Goal: Communication & Community: Answer question/provide support

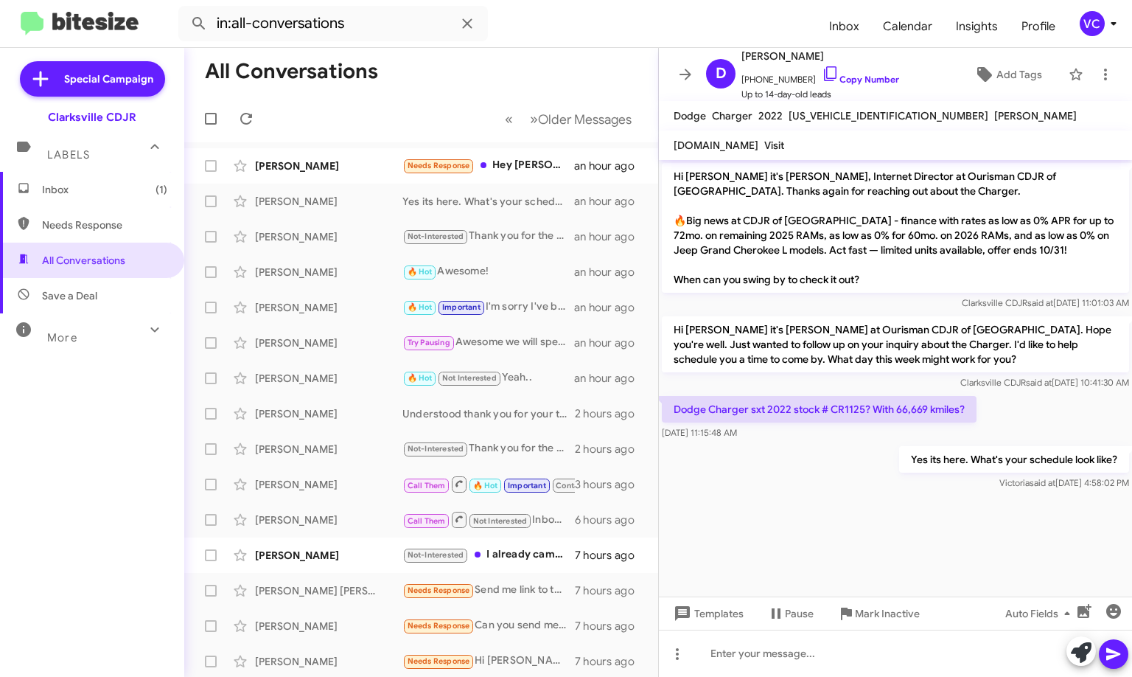
drag, startPoint x: 794, startPoint y: 535, endPoint x: 766, endPoint y: 504, distance: 41.7
click at [794, 535] on cdk-virtual-scroll-viewport "Hi [PERSON_NAME] it's [PERSON_NAME], Internet Director at Ourisman CDJR of [GEO…" at bounding box center [895, 378] width 473 height 436
click at [351, 170] on div "[PERSON_NAME]" at bounding box center [328, 165] width 147 height 15
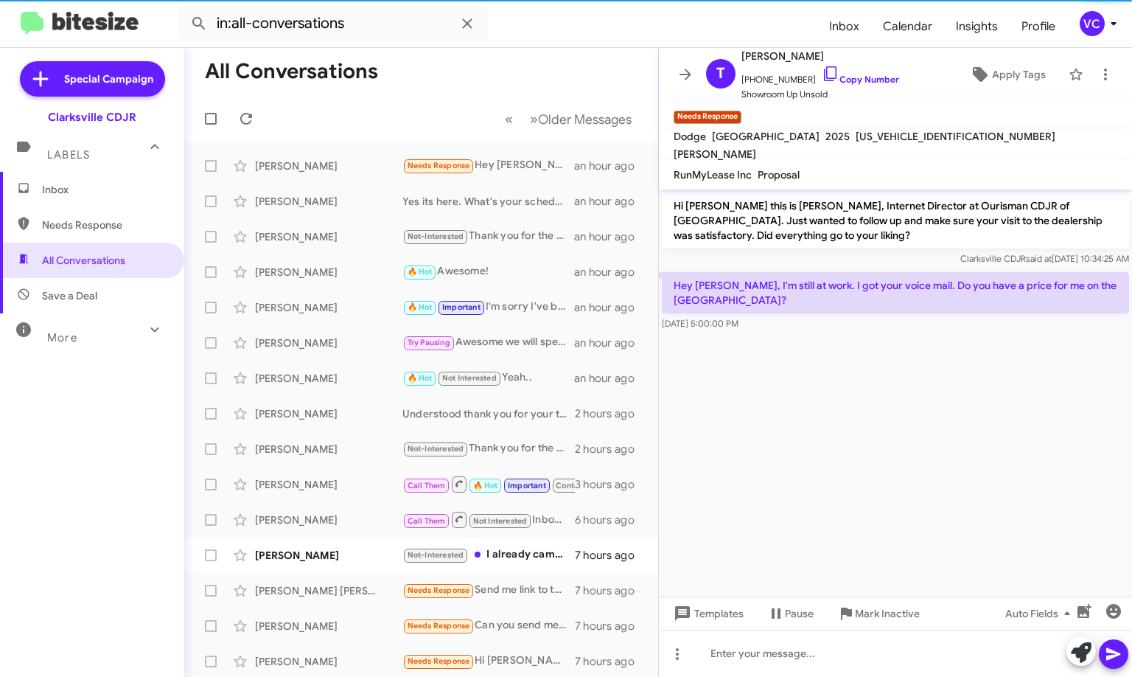
click at [831, 472] on cdk-virtual-scroll-viewport "Hi [PERSON_NAME] this is [PERSON_NAME], Internet Director at Ourisman CDJR of […" at bounding box center [895, 392] width 473 height 407
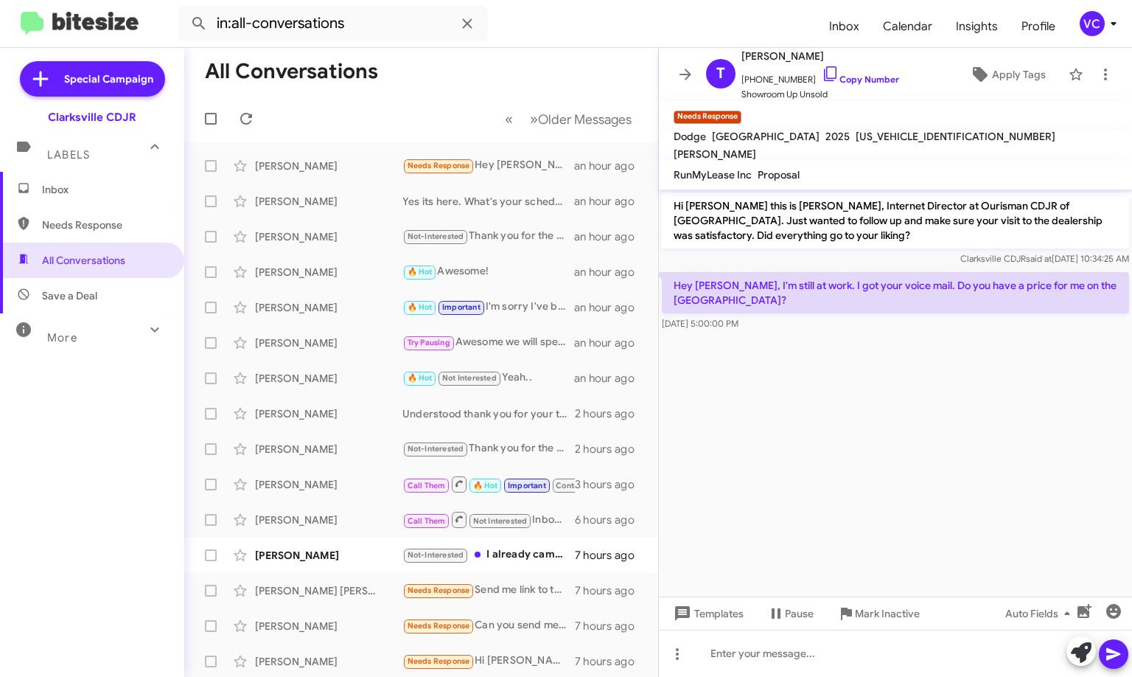
click at [915, 427] on cdk-virtual-scroll-viewport "Hi [PERSON_NAME] this is [PERSON_NAME], Internet Director at Ourisman CDJR of […" at bounding box center [895, 392] width 473 height 407
drag, startPoint x: 851, startPoint y: 251, endPoint x: 866, endPoint y: 318, distance: 68.8
click at [851, 256] on div "Clarksville CDJR said at [DATE] 10:34:25 AM" at bounding box center [895, 258] width 467 height 15
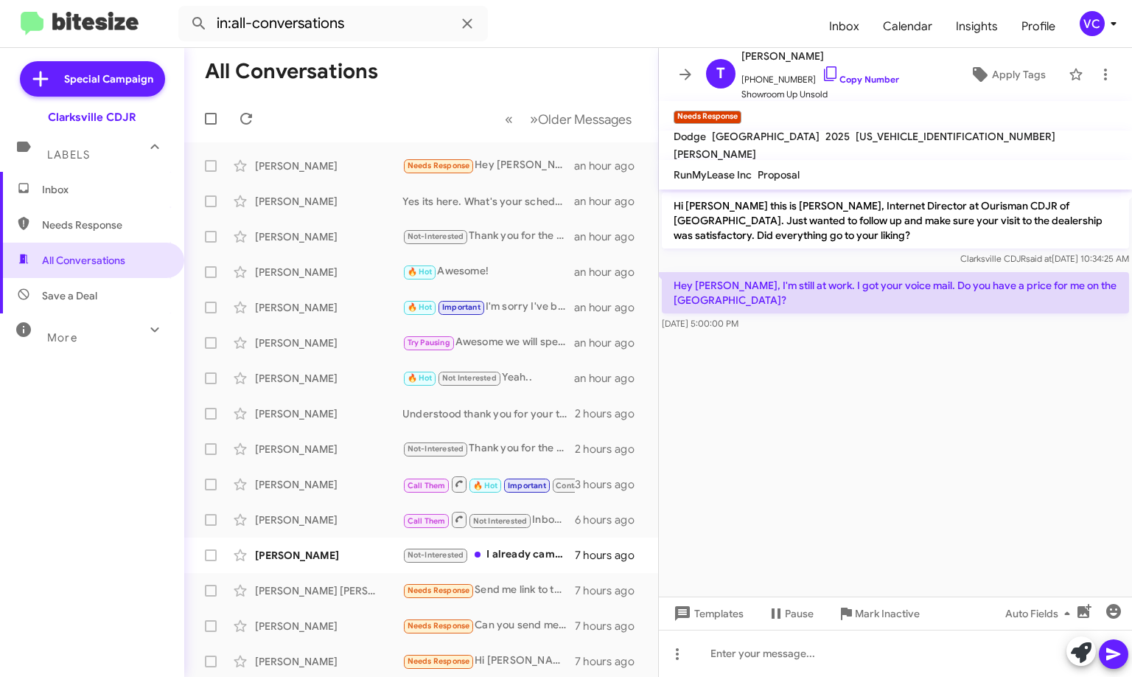
drag, startPoint x: 883, startPoint y: 402, endPoint x: 894, endPoint y: 416, distance: 18.4
click at [893, 415] on cdk-virtual-scroll-viewport "Hi [PERSON_NAME] this is [PERSON_NAME], Internet Director at Ourisman CDJR of […" at bounding box center [895, 392] width 473 height 407
drag, startPoint x: 868, startPoint y: 433, endPoint x: 788, endPoint y: 482, distance: 94.3
click at [867, 433] on cdk-virtual-scroll-viewport "Hi [PERSON_NAME] this is [PERSON_NAME], Internet Director at Ourisman CDJR of […" at bounding box center [895, 392] width 473 height 407
click at [893, 233] on p "Hi [PERSON_NAME] this is [PERSON_NAME], Internet Director at Ourisman CDJR of […" at bounding box center [895, 220] width 467 height 56
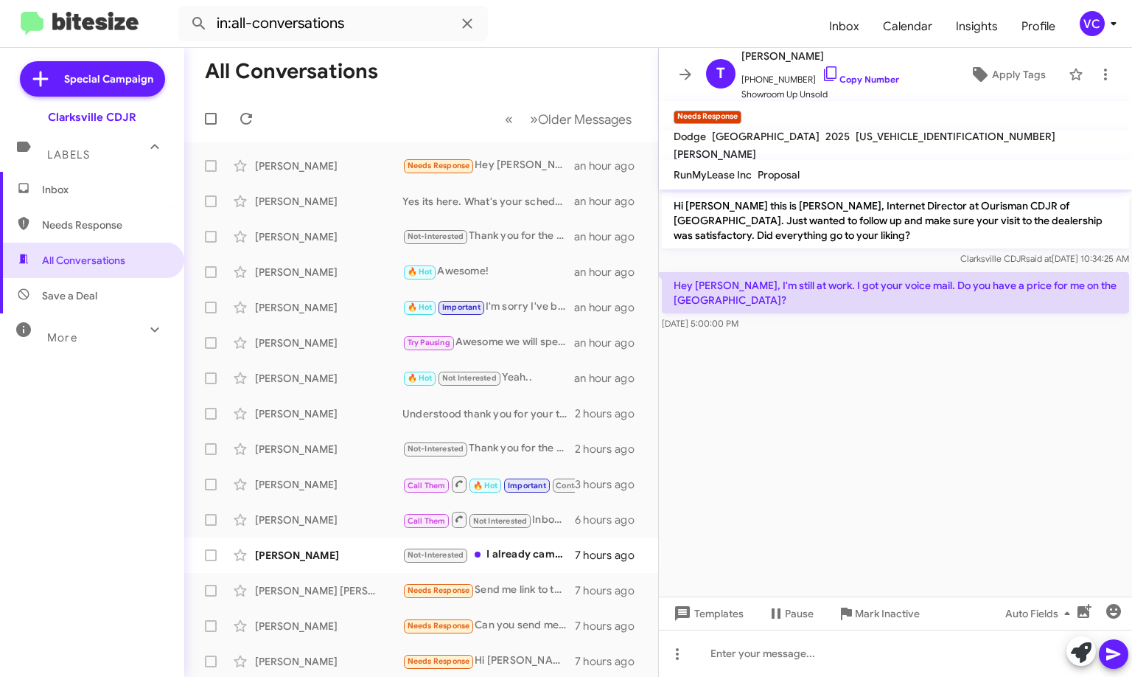
click at [963, 397] on cdk-virtual-scroll-viewport "Hi [PERSON_NAME] this is [PERSON_NAME], Internet Director at Ourisman CDJR of […" at bounding box center [895, 392] width 473 height 407
click at [834, 434] on cdk-virtual-scroll-viewport "Hi [PERSON_NAME] this is [PERSON_NAME], Internet Director at Ourisman CDJR of […" at bounding box center [895, 392] width 473 height 407
click at [941, 445] on cdk-virtual-scroll-viewport "Hi [PERSON_NAME] this is [PERSON_NAME], Internet Director at Ourisman CDJR of […" at bounding box center [895, 392] width 473 height 407
drag, startPoint x: 974, startPoint y: 456, endPoint x: 957, endPoint y: 429, distance: 32.5
click at [973, 460] on cdk-virtual-scroll-viewport "Hi [PERSON_NAME] this is [PERSON_NAME], Internet Director at Ourisman CDJR of […" at bounding box center [895, 392] width 473 height 407
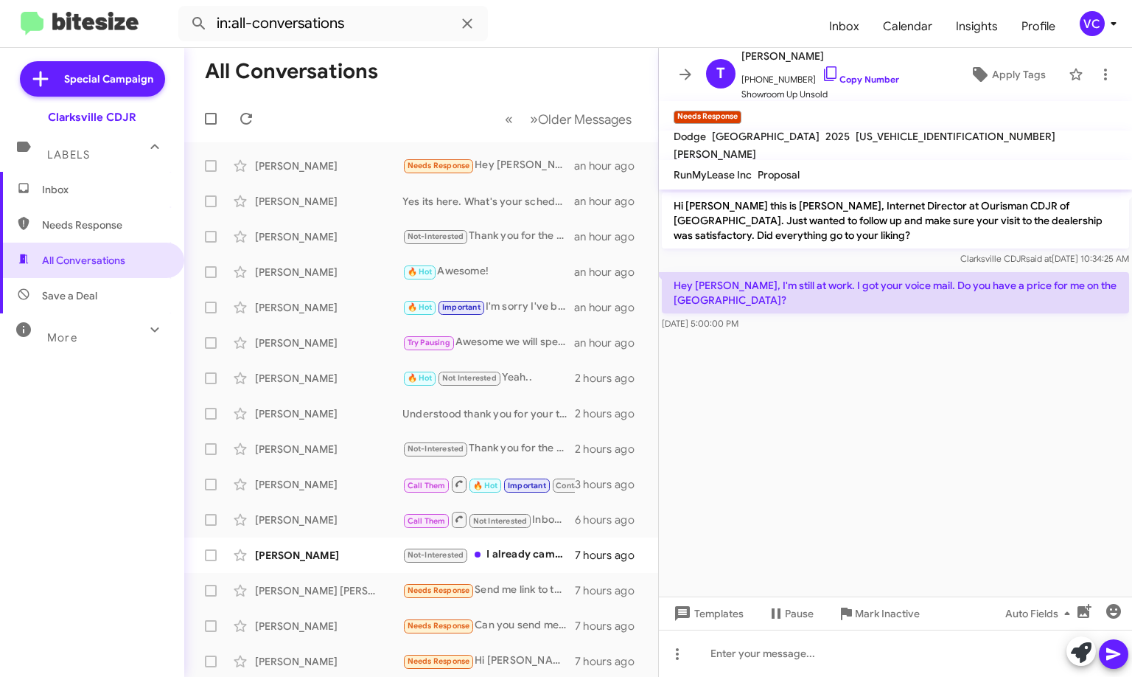
click at [646, 30] on form "in:all-conversations" at bounding box center [497, 23] width 639 height 35
click at [954, 442] on cdk-virtual-scroll-viewport "Hi [PERSON_NAME] this is [PERSON_NAME], Internet Director at Ourisman CDJR of […" at bounding box center [895, 392] width 473 height 407
